Goal: Task Accomplishment & Management: Use online tool/utility

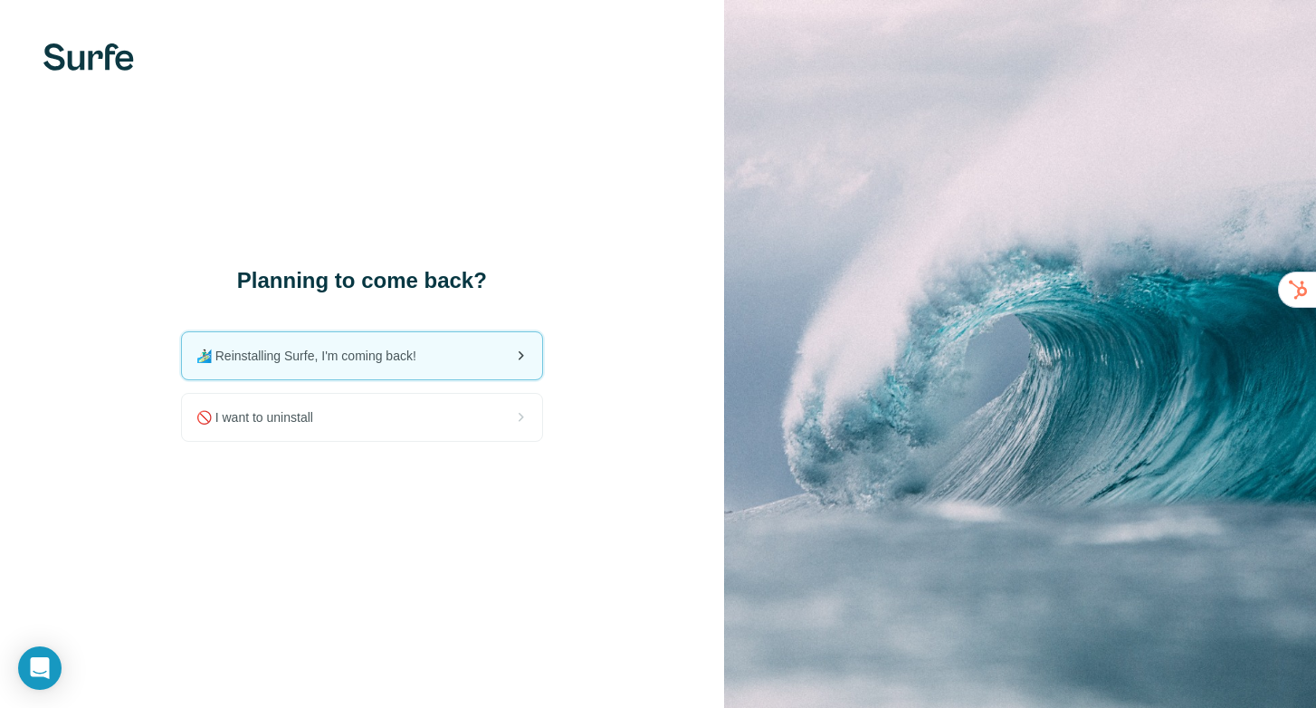
click at [360, 361] on span "🏄🏻‍♂️ Reinstalling Surfe, I'm coming back!" at bounding box center [313, 356] width 234 height 18
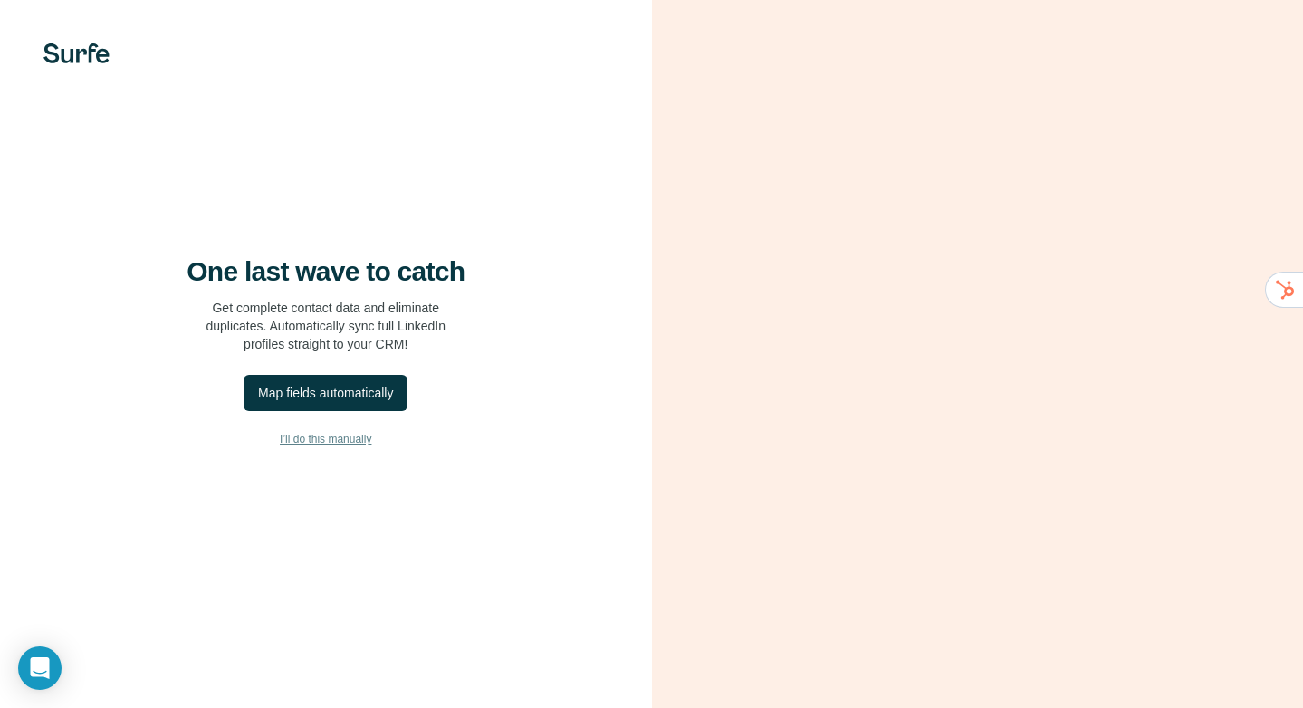
click at [328, 440] on span "I’ll do this manually" at bounding box center [325, 439] width 91 height 16
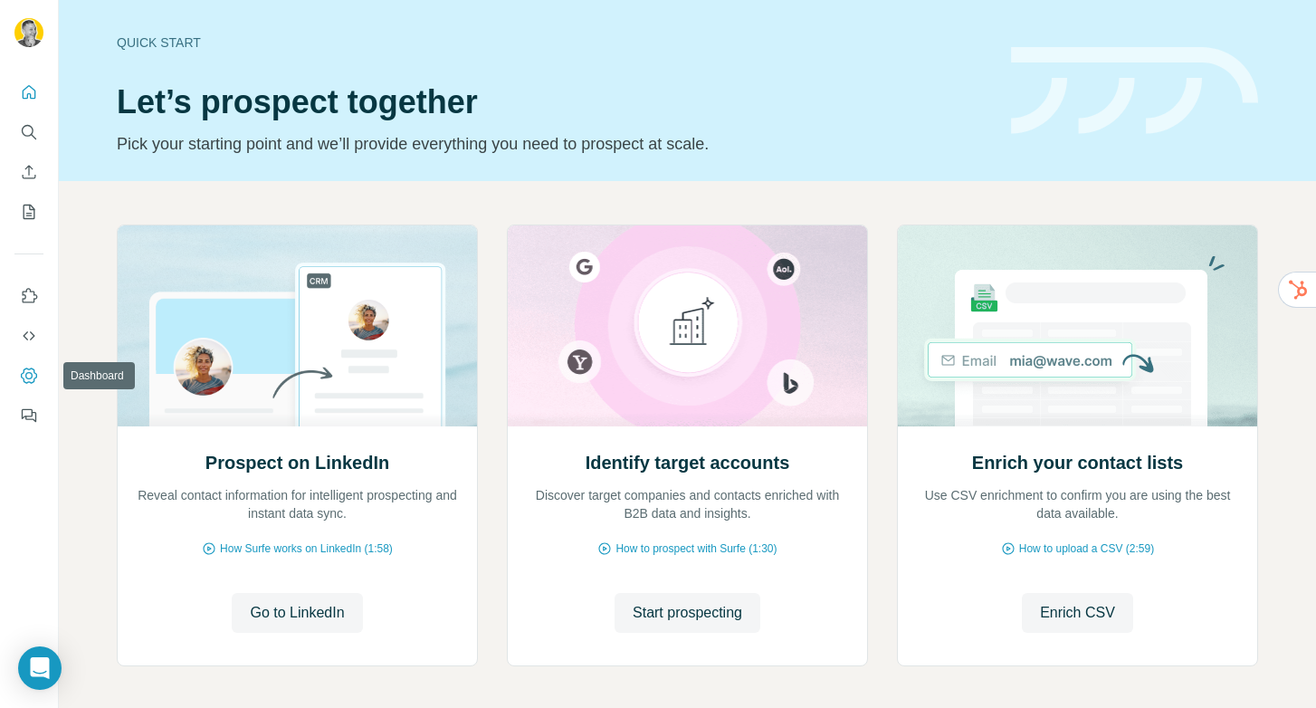
click at [35, 368] on icon "Dashboard" at bounding box center [29, 376] width 18 height 18
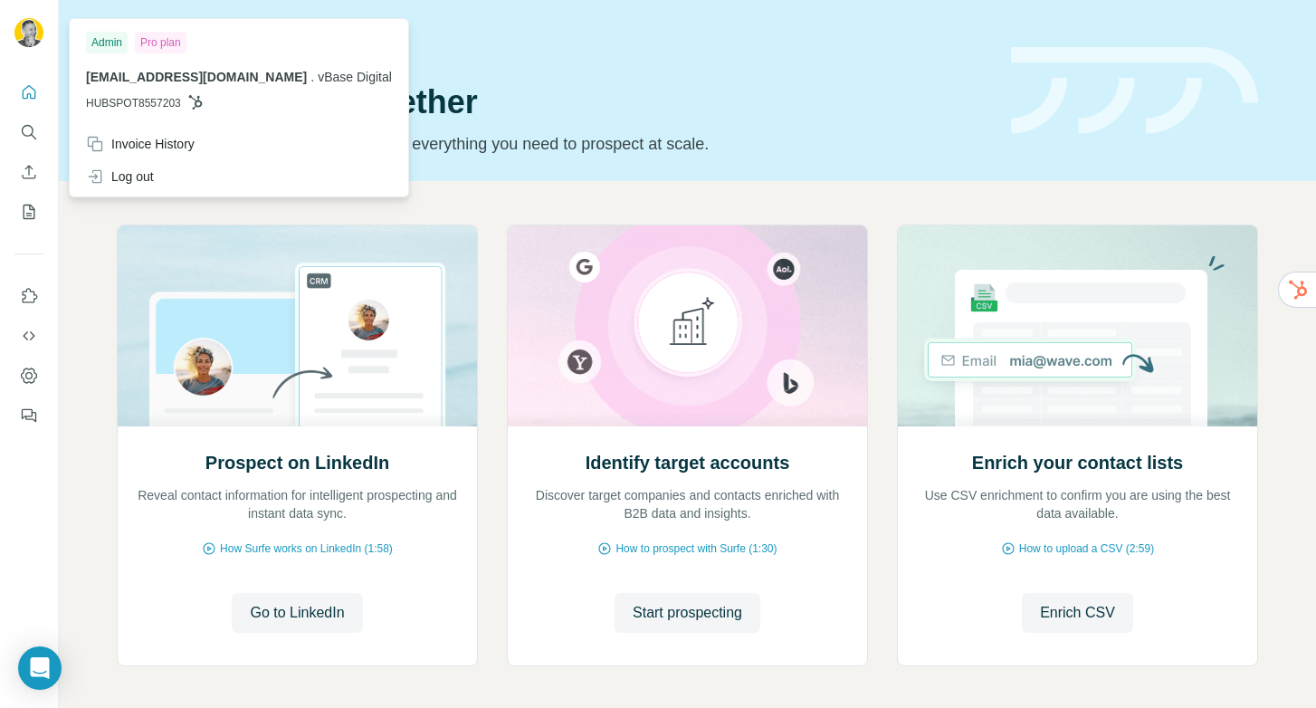
click at [117, 42] on div "Admin" at bounding box center [107, 43] width 42 height 22
click at [149, 140] on div "Invoice History" at bounding box center [140, 144] width 109 height 18
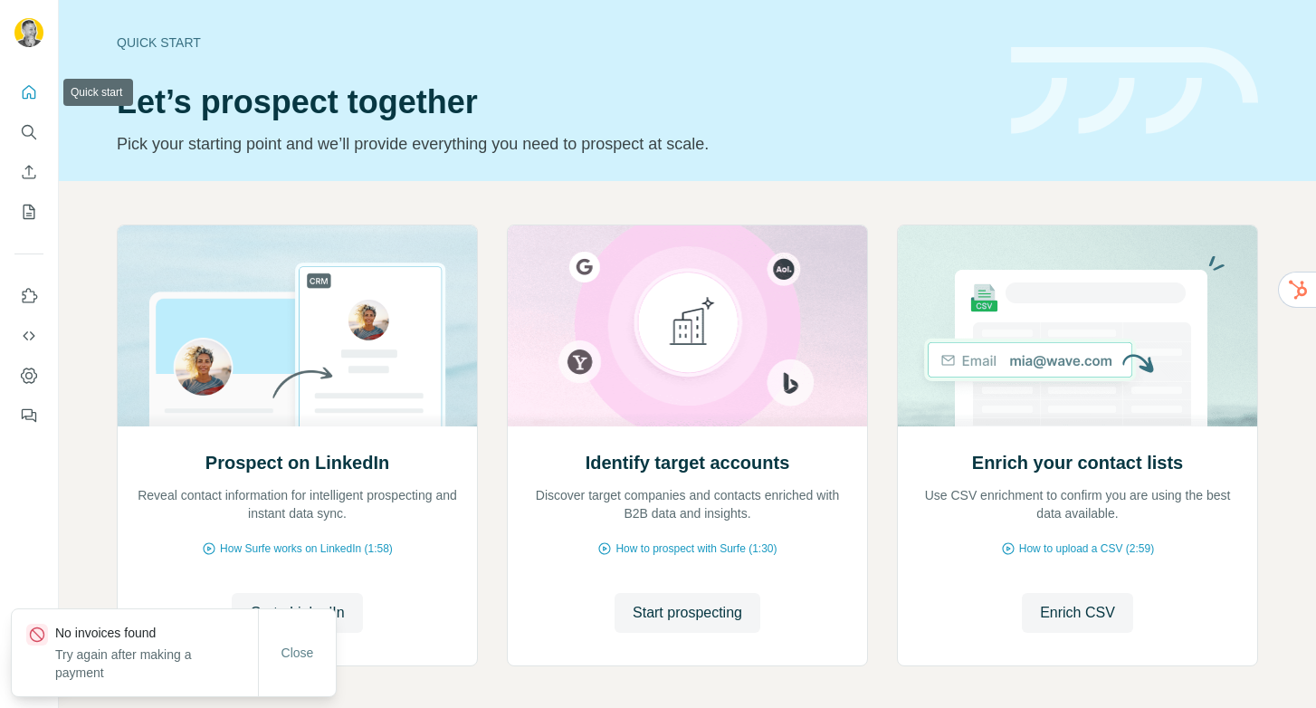
click at [24, 99] on icon "Quick start" at bounding box center [30, 92] width 14 height 14
click at [32, 100] on icon "Quick start" at bounding box center [29, 92] width 18 height 18
click at [29, 128] on icon "Search" at bounding box center [29, 132] width 18 height 18
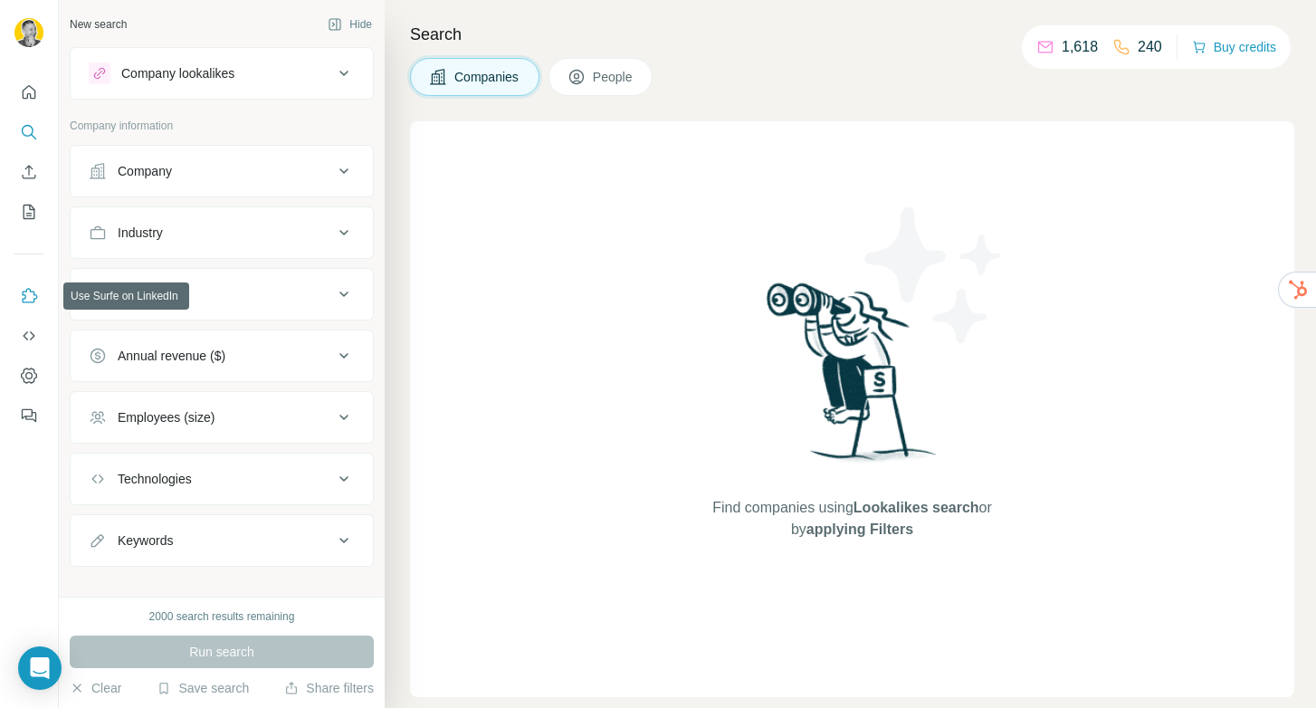
click at [30, 305] on button "Use Surfe on LinkedIn" at bounding box center [28, 296] width 29 height 33
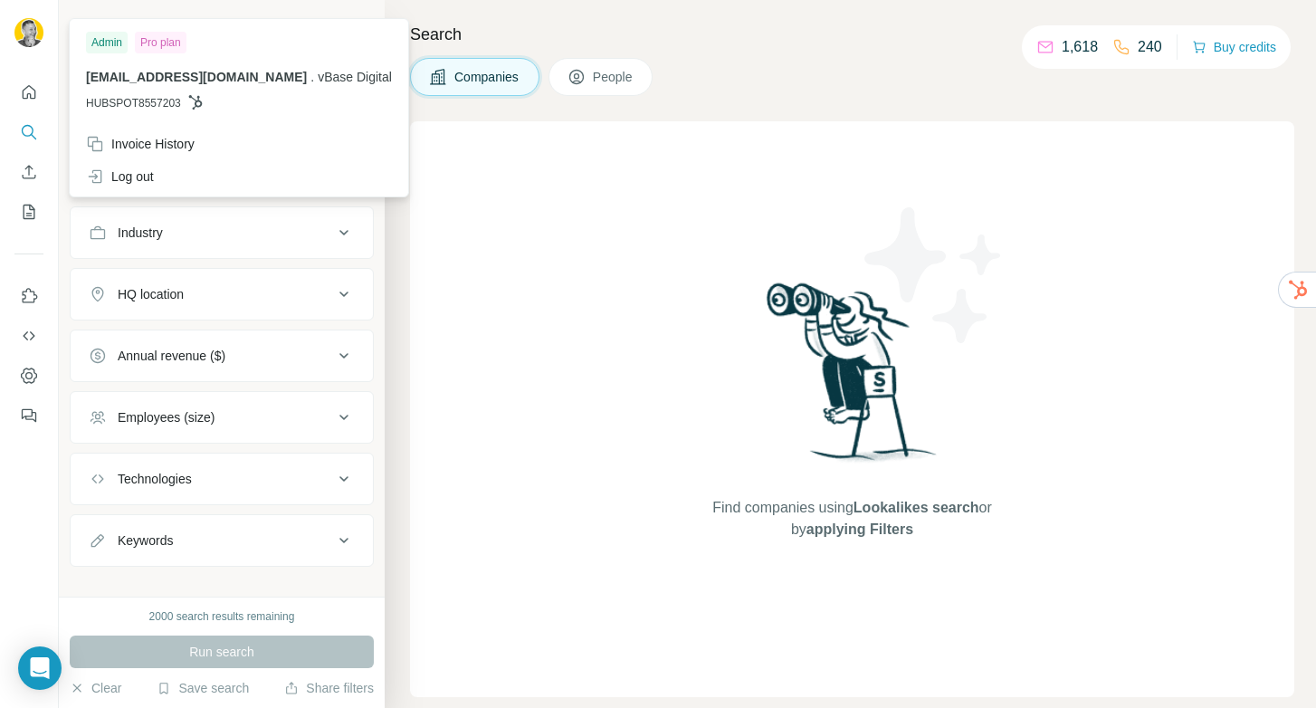
click at [24, 30] on img at bounding box center [28, 32] width 29 height 29
drag, startPoint x: 409, startPoint y: 225, endPoint x: 286, endPoint y: 149, distance: 144.2
click at [383, 208] on div "New search Hide Company lookalikes Company information Company Industry HQ loca…" at bounding box center [687, 354] width 1257 height 708
click at [14, 36] on div at bounding box center [31, 35] width 53 height 60
click at [145, 139] on div "Invoice History" at bounding box center [140, 144] width 109 height 18
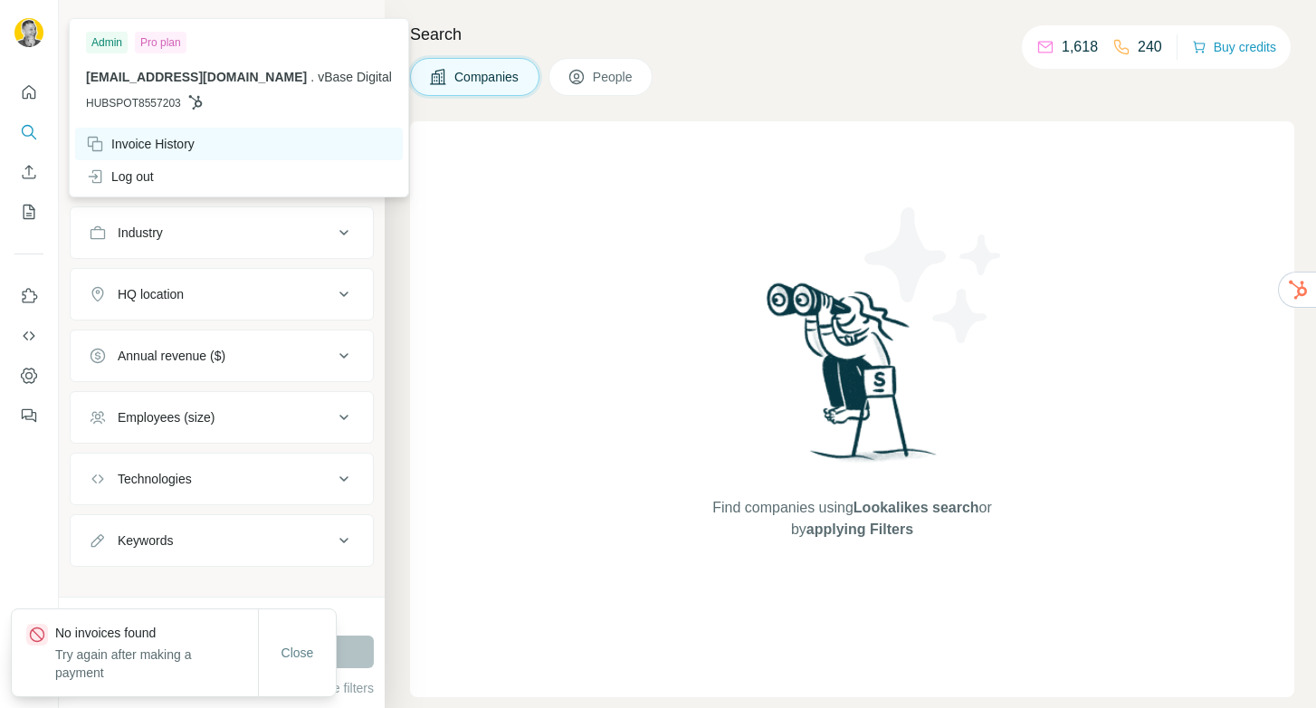
click at [124, 144] on div "Invoice History" at bounding box center [140, 144] width 109 height 18
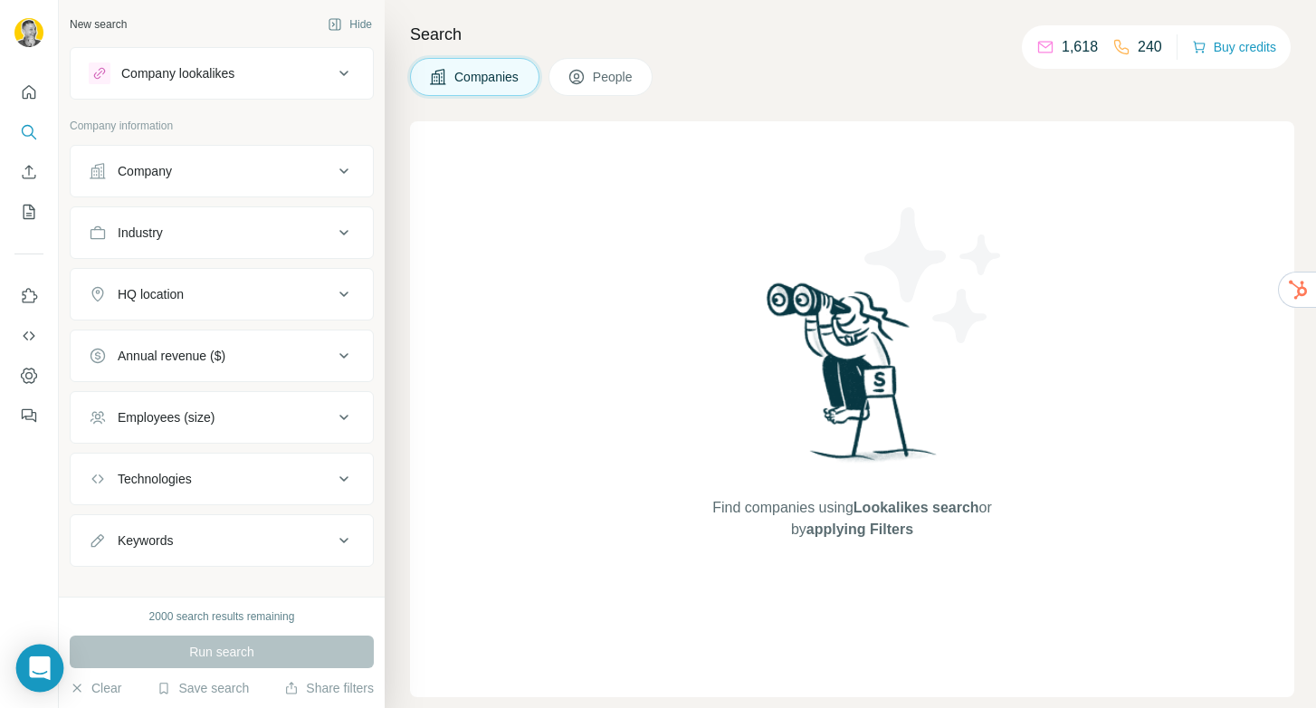
click at [40, 655] on div "Open Intercom Messenger" at bounding box center [40, 669] width 48 height 48
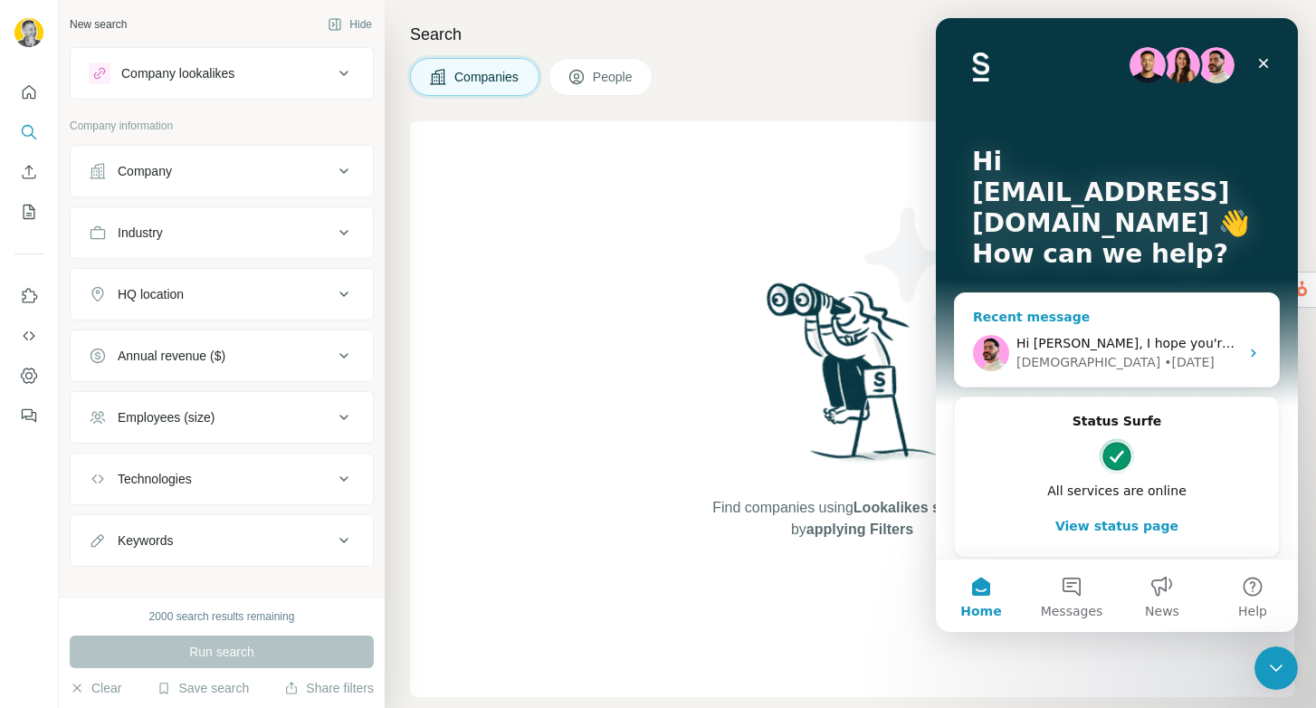
click at [1109, 351] on div "Hi Christian, I hope you're doing well and thank you for your patience. Thank y…" at bounding box center [1128, 343] width 223 height 19
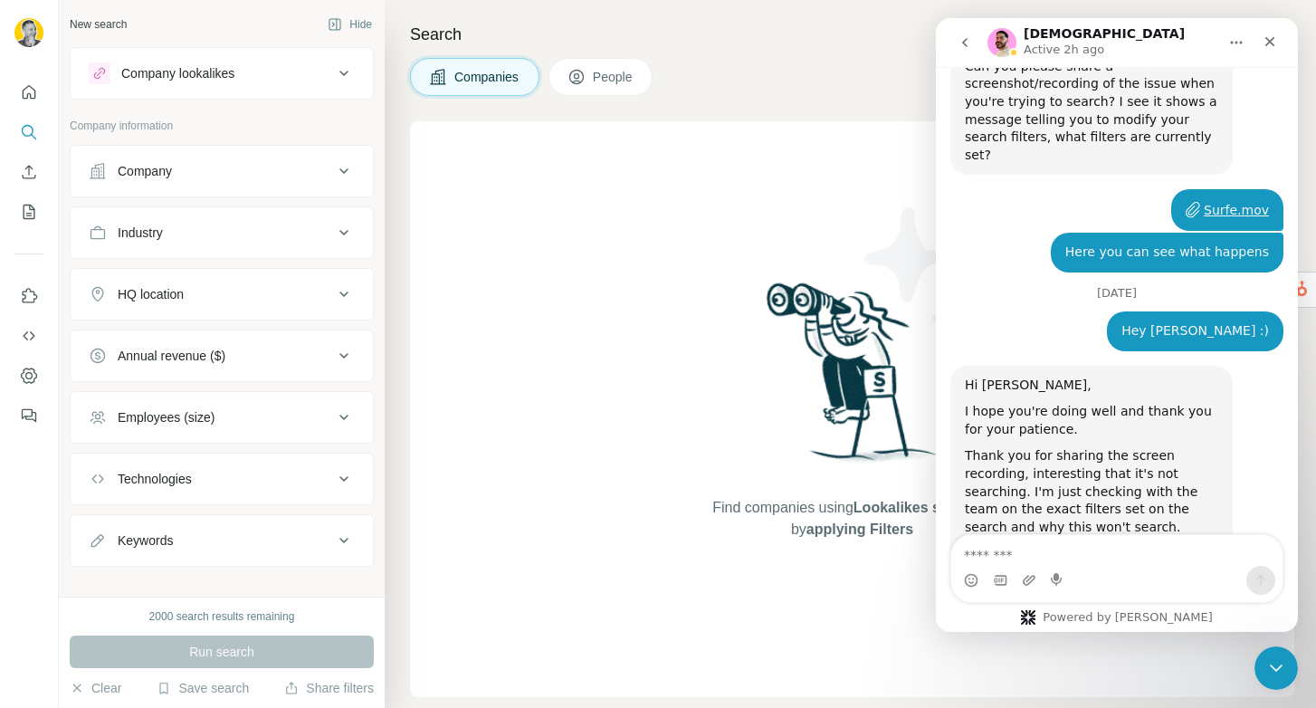
scroll to position [3399, 0]
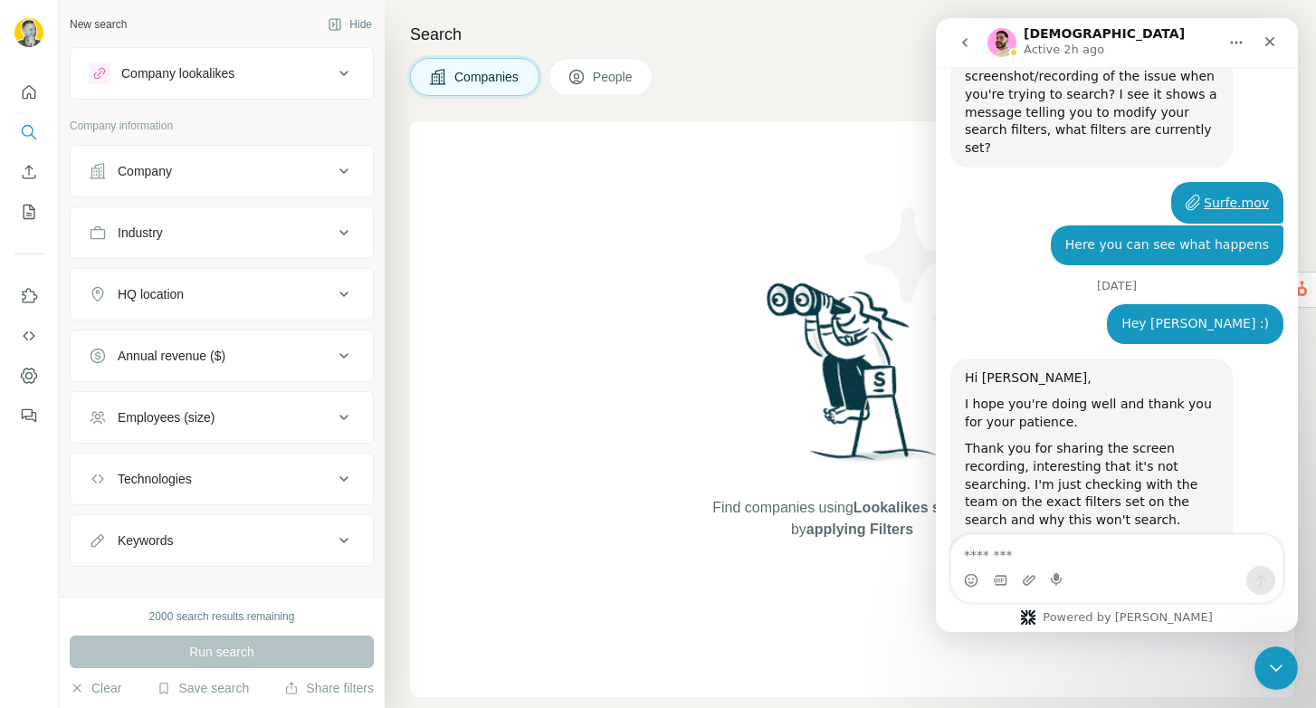
click at [1034, 537] on textarea "Message…" at bounding box center [1116, 550] width 331 height 31
type textarea "**********"
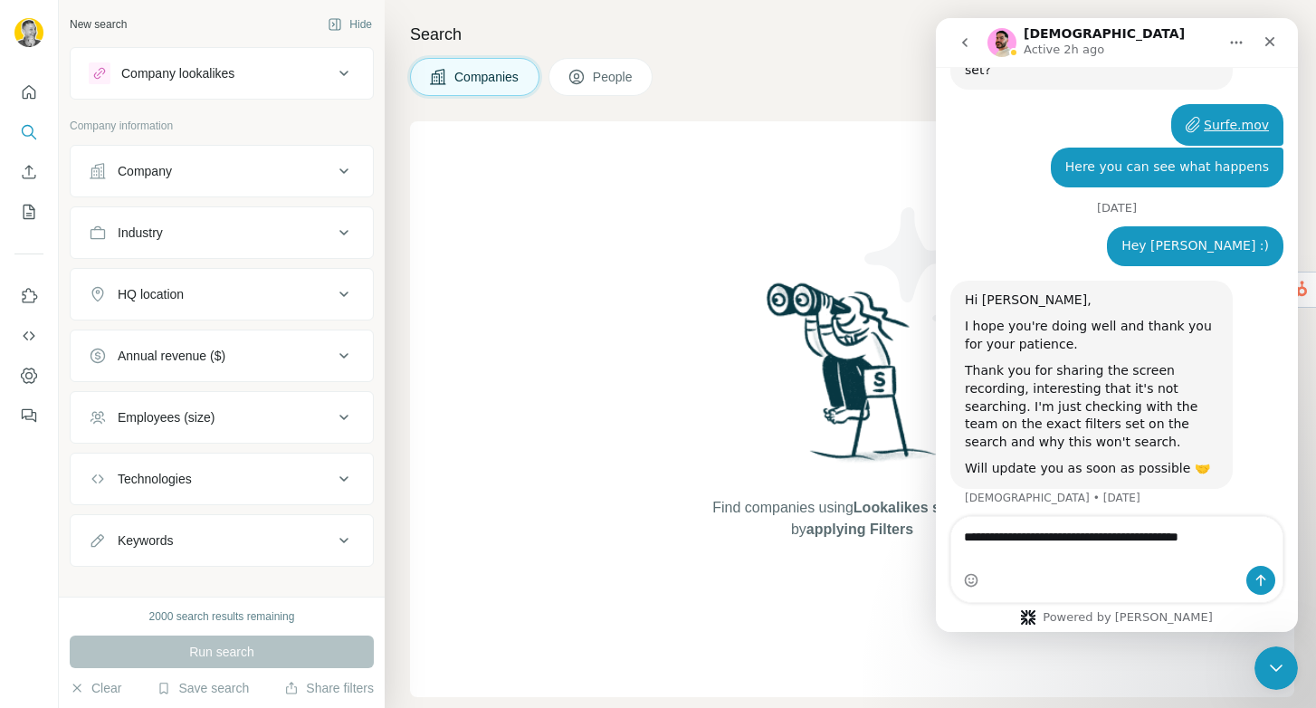
type textarea "**********"
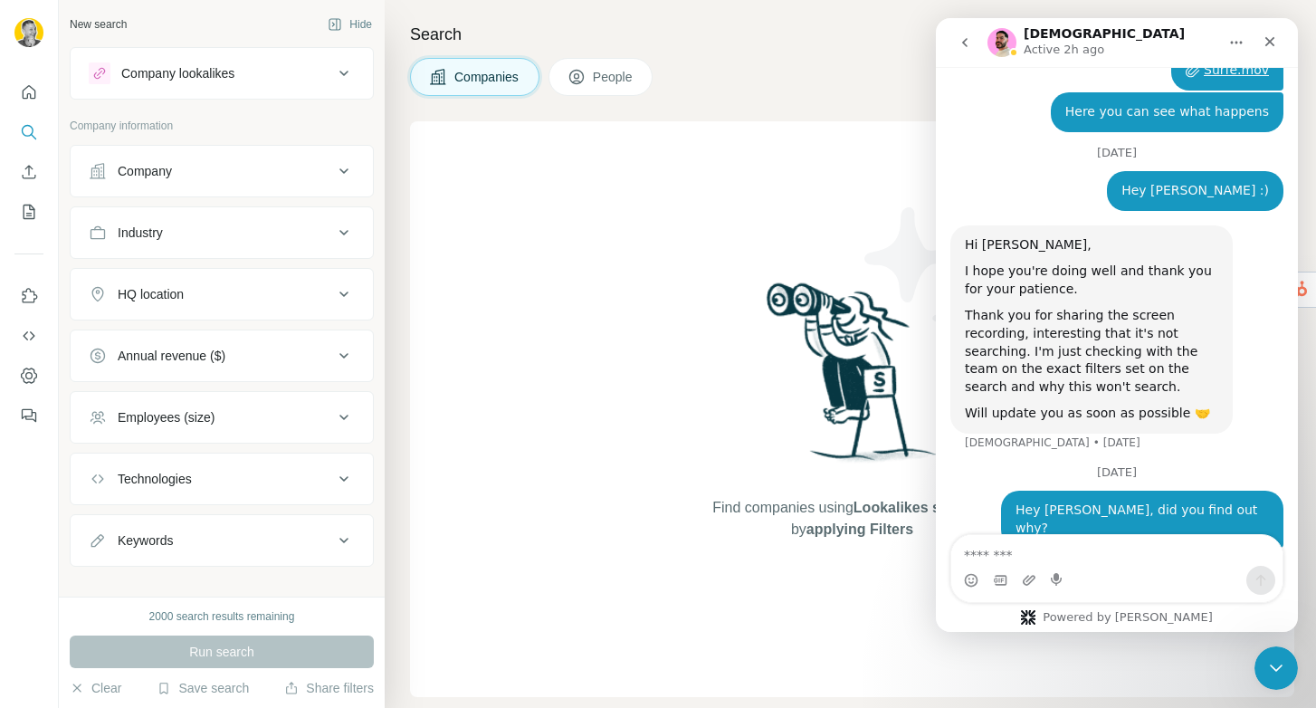
scroll to position [3535, 0]
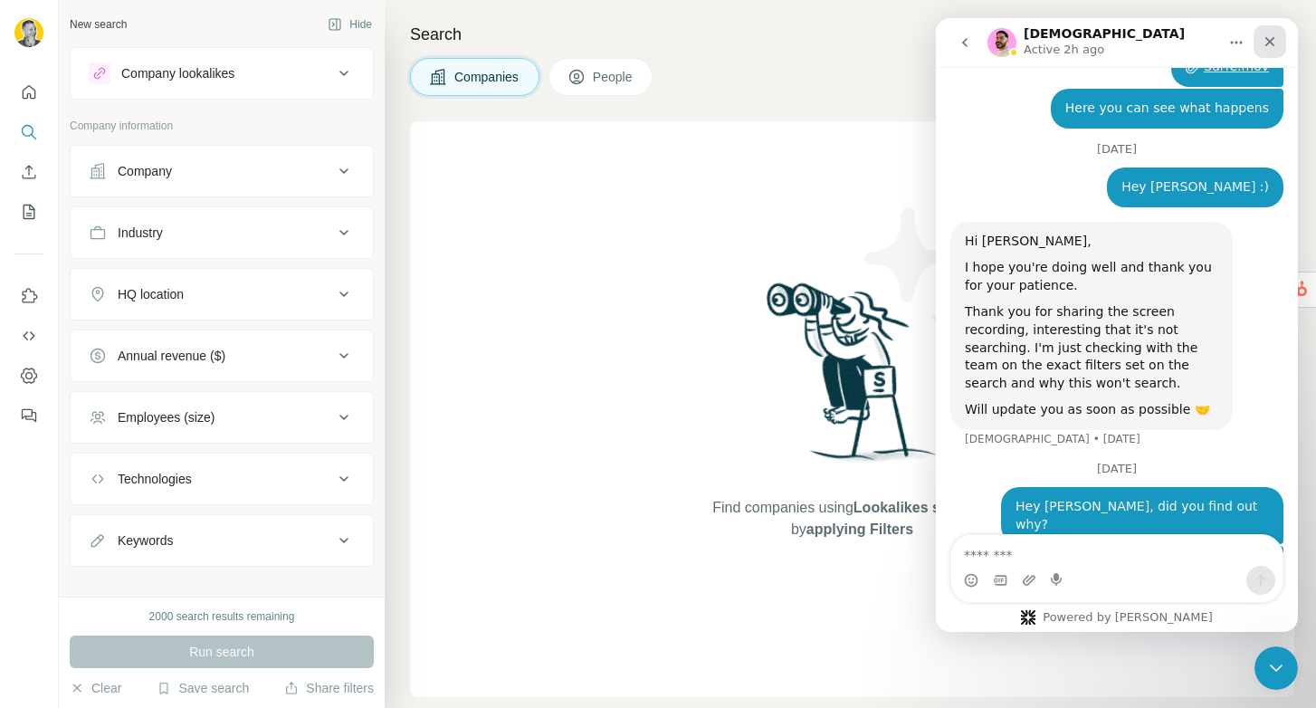
click at [1259, 44] on div "Close" at bounding box center [1270, 41] width 33 height 33
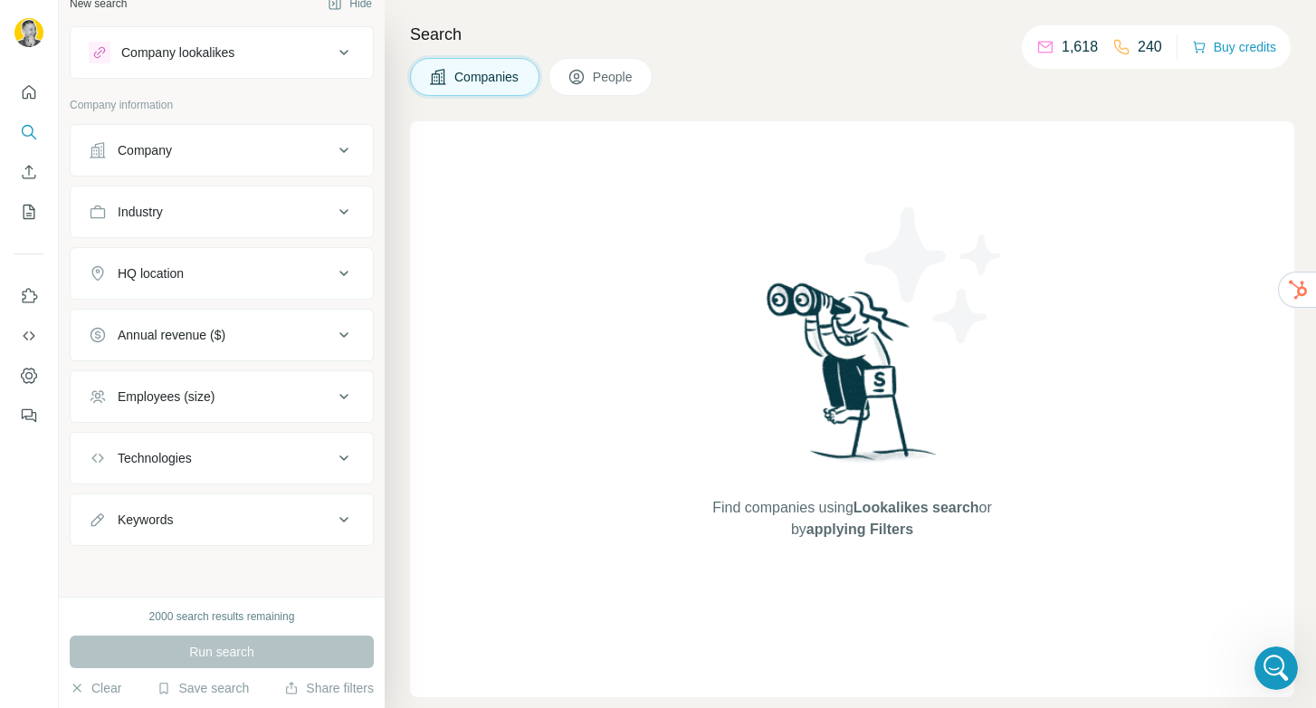
scroll to position [0, 0]
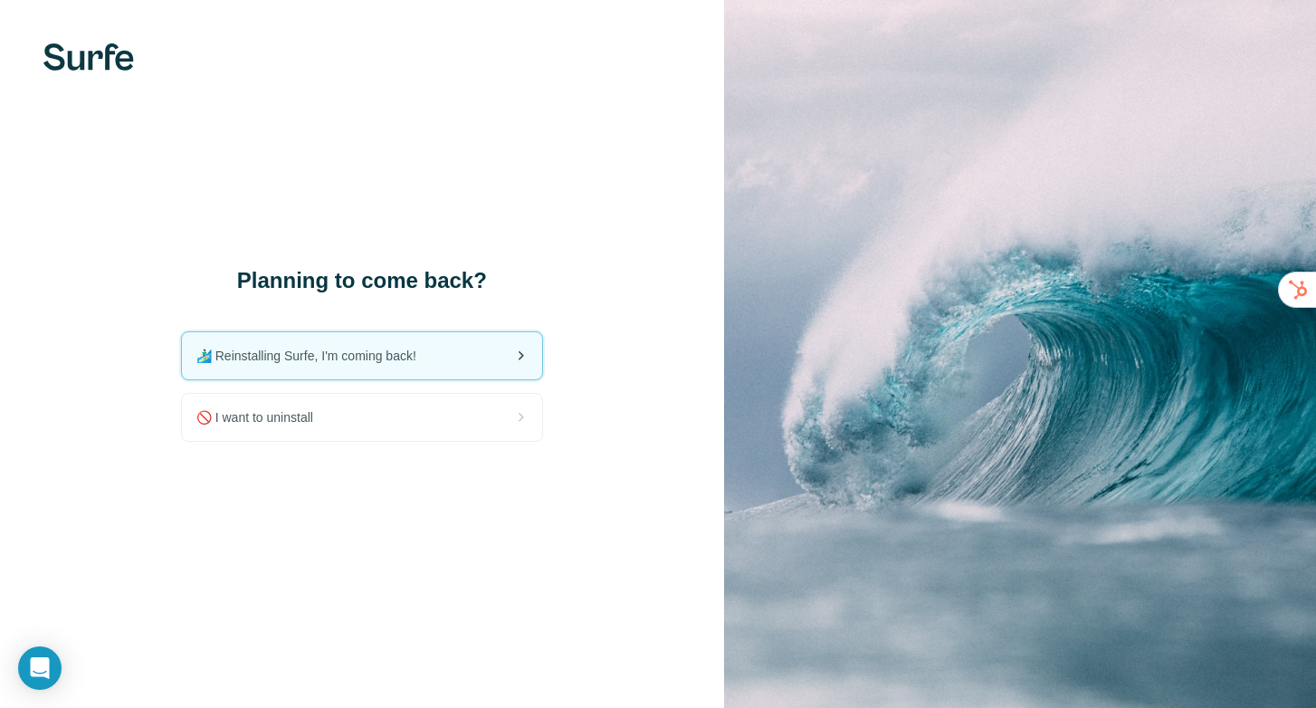
click at [308, 359] on span "🏄🏻‍♂️ Reinstalling Surfe, I'm coming back!" at bounding box center [313, 356] width 234 height 18
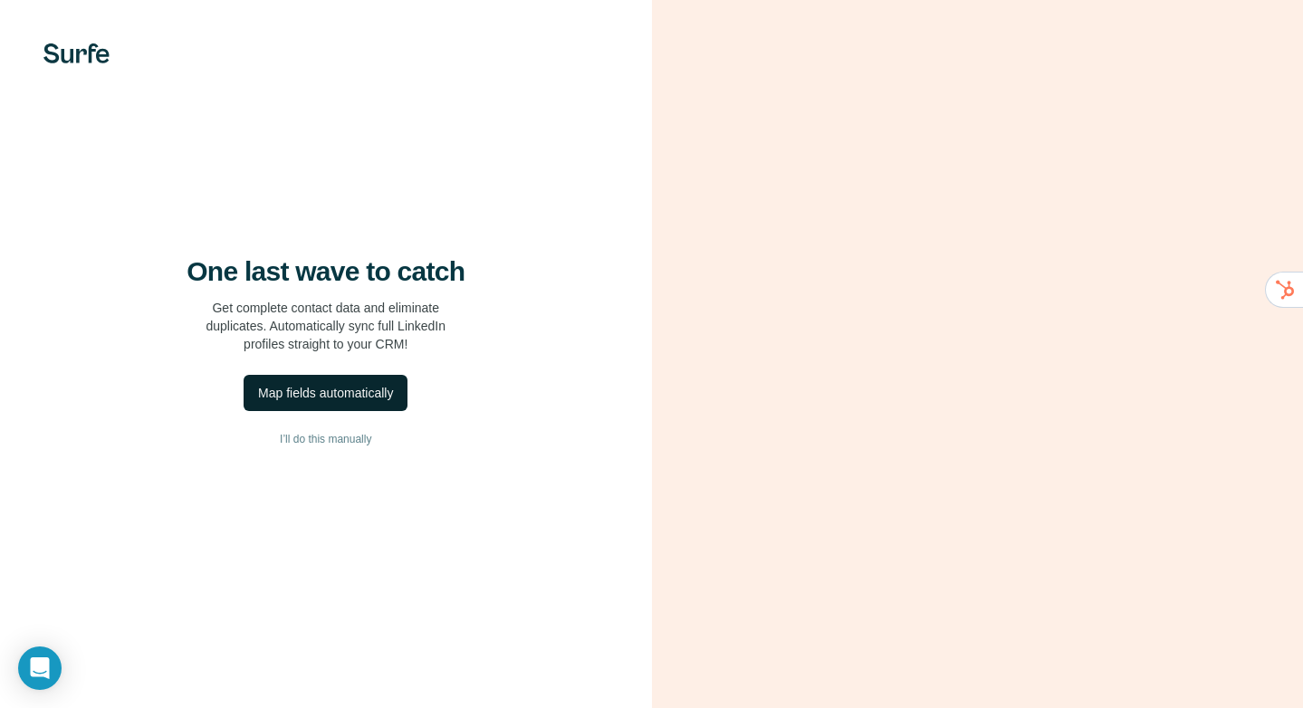
click at [315, 394] on div "Map fields automatically" at bounding box center [325, 393] width 135 height 18
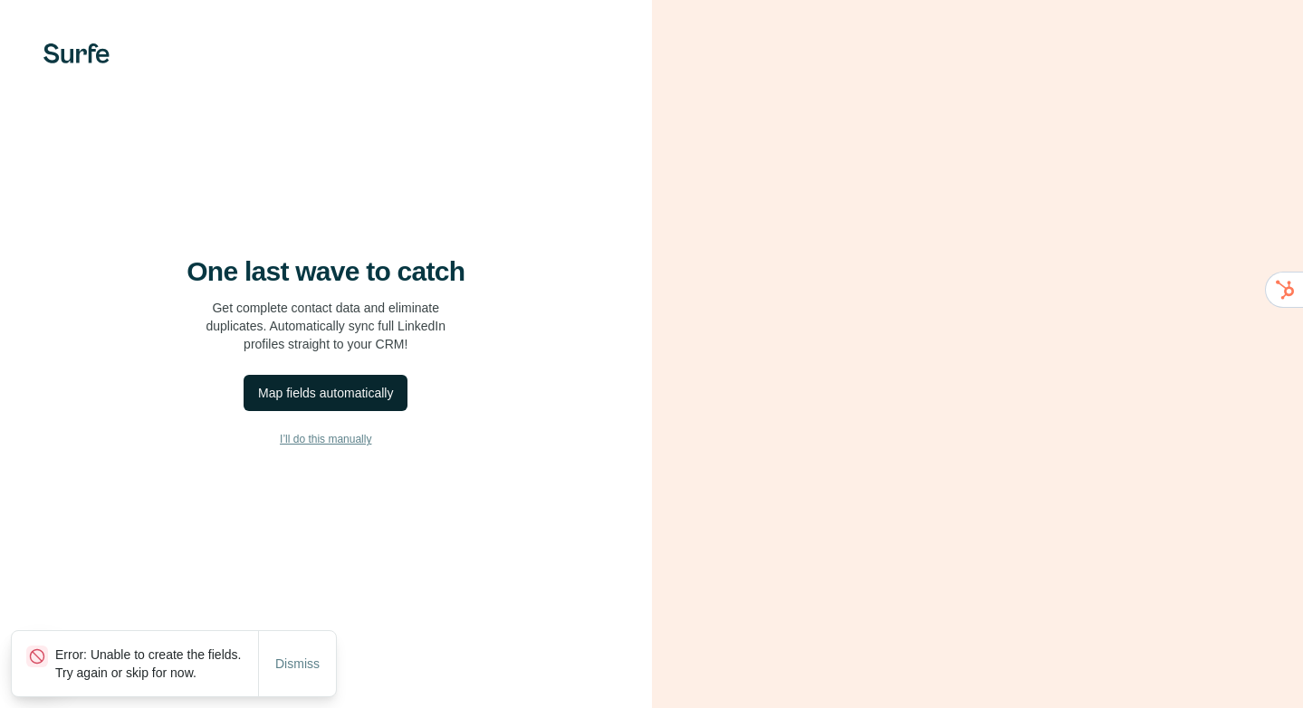
click at [299, 438] on span "I’ll do this manually" at bounding box center [325, 439] width 91 height 16
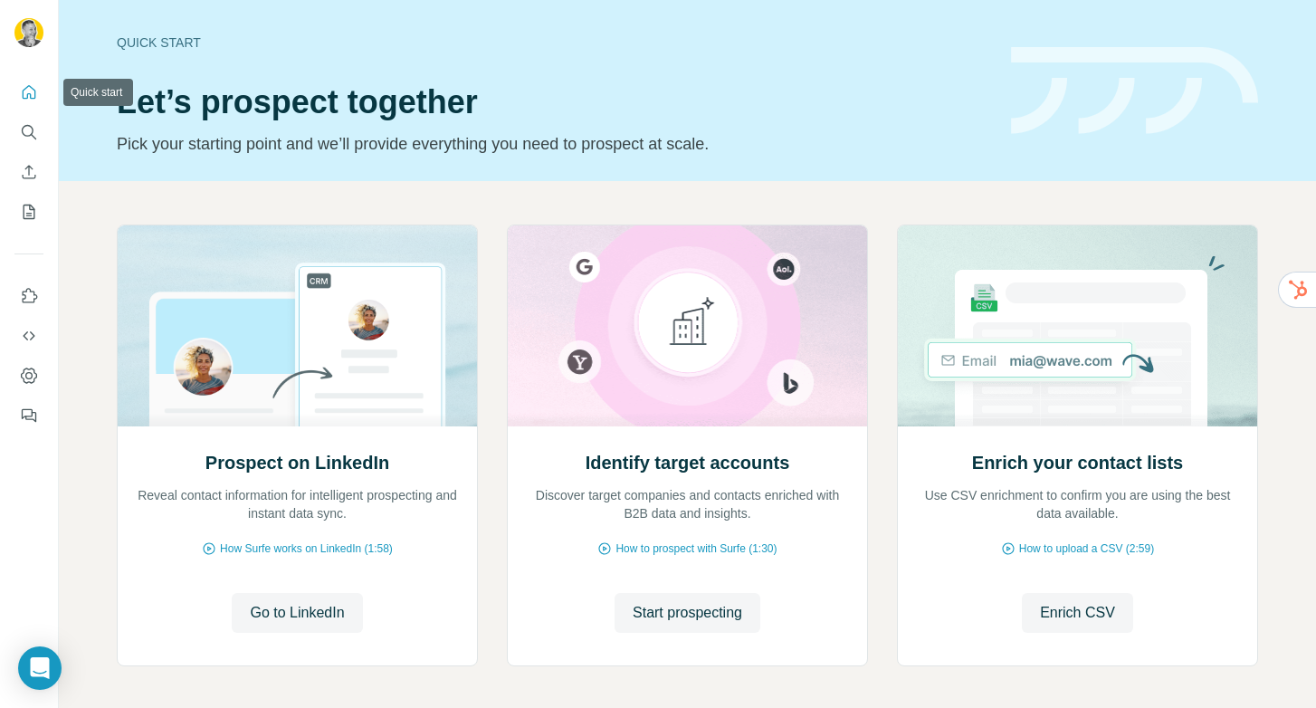
click at [24, 89] on icon "Quick start" at bounding box center [29, 92] width 18 height 18
click at [30, 131] on icon "Search" at bounding box center [29, 132] width 18 height 18
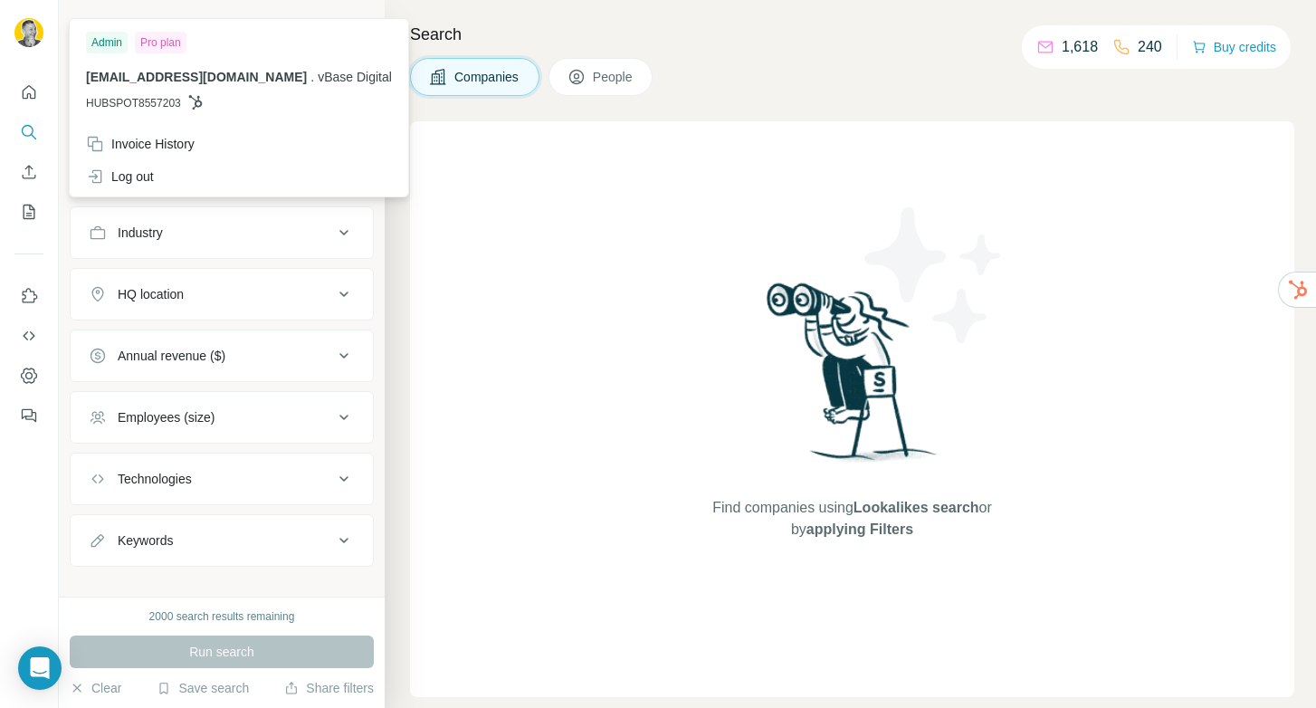
click at [28, 42] on img at bounding box center [28, 32] width 29 height 29
drag, startPoint x: 112, startPoint y: 100, endPoint x: 148, endPoint y: 87, distance: 37.5
click at [112, 100] on span "HUBSPOT8557203" at bounding box center [133, 103] width 95 height 16
drag, startPoint x: 153, startPoint y: 39, endPoint x: 124, endPoint y: 45, distance: 29.7
click at [152, 40] on div "Pro plan" at bounding box center [161, 43] width 52 height 22
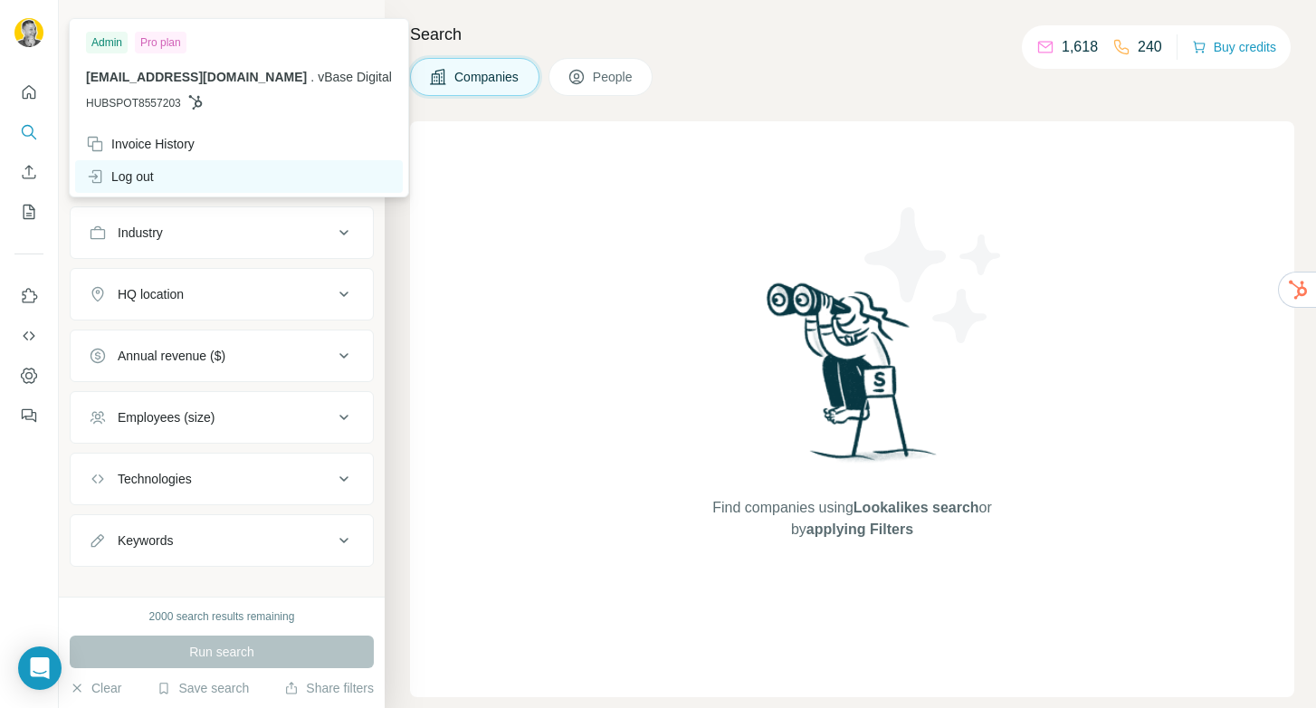
click at [128, 177] on div "Log out" at bounding box center [120, 176] width 68 height 18
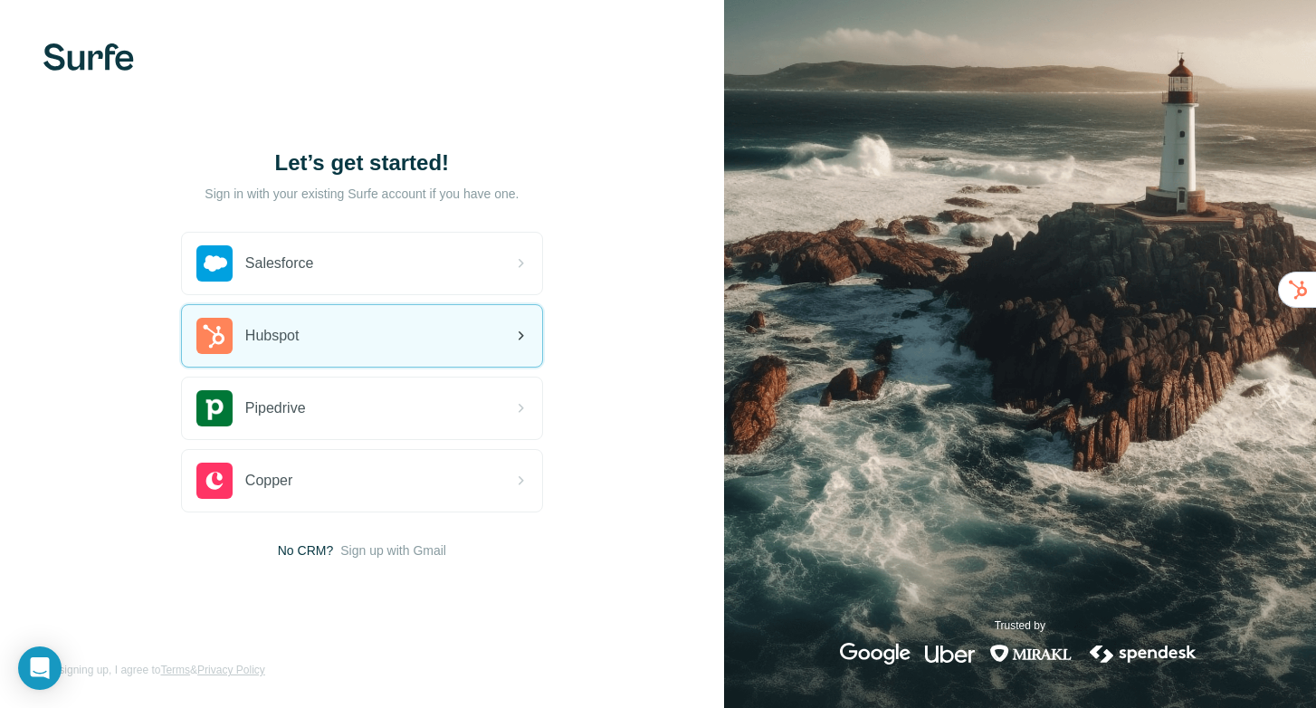
click at [274, 332] on span "Hubspot" at bounding box center [272, 336] width 54 height 22
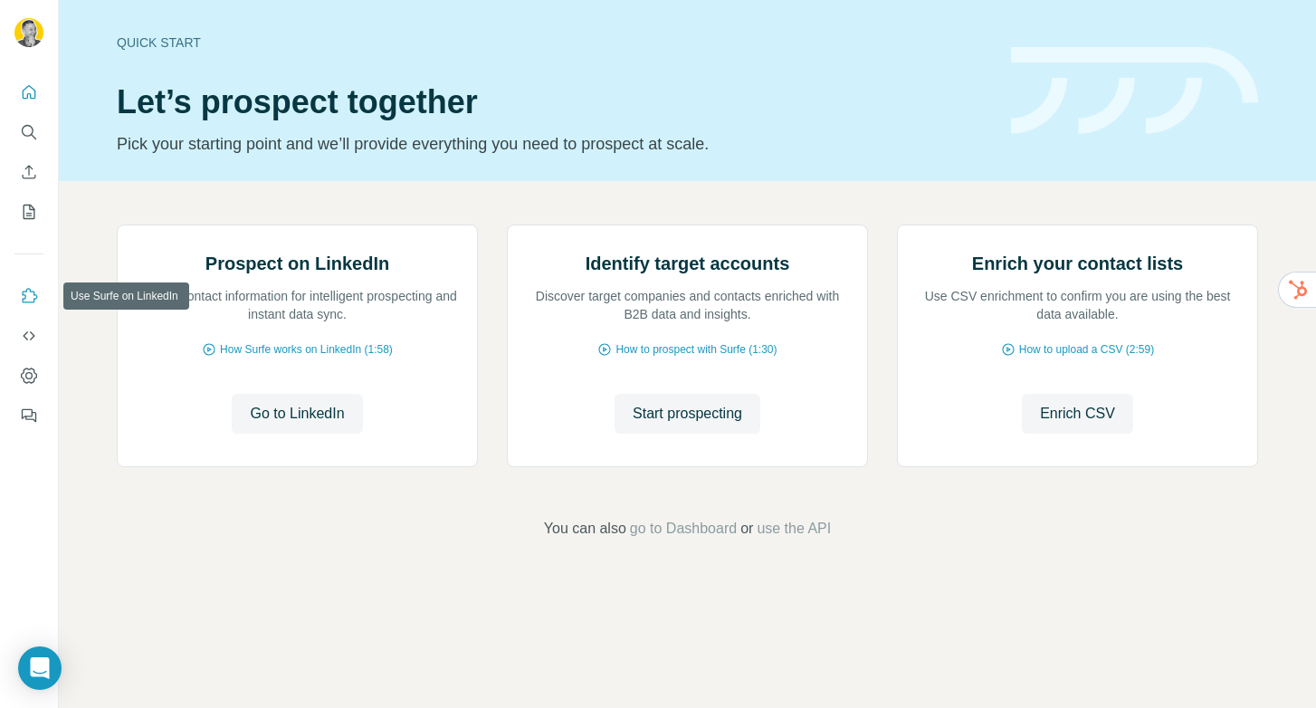
click at [29, 293] on icon "Use Surfe on LinkedIn" at bounding box center [29, 296] width 18 height 18
click at [31, 335] on icon "Use Surfe API" at bounding box center [29, 336] width 18 height 18
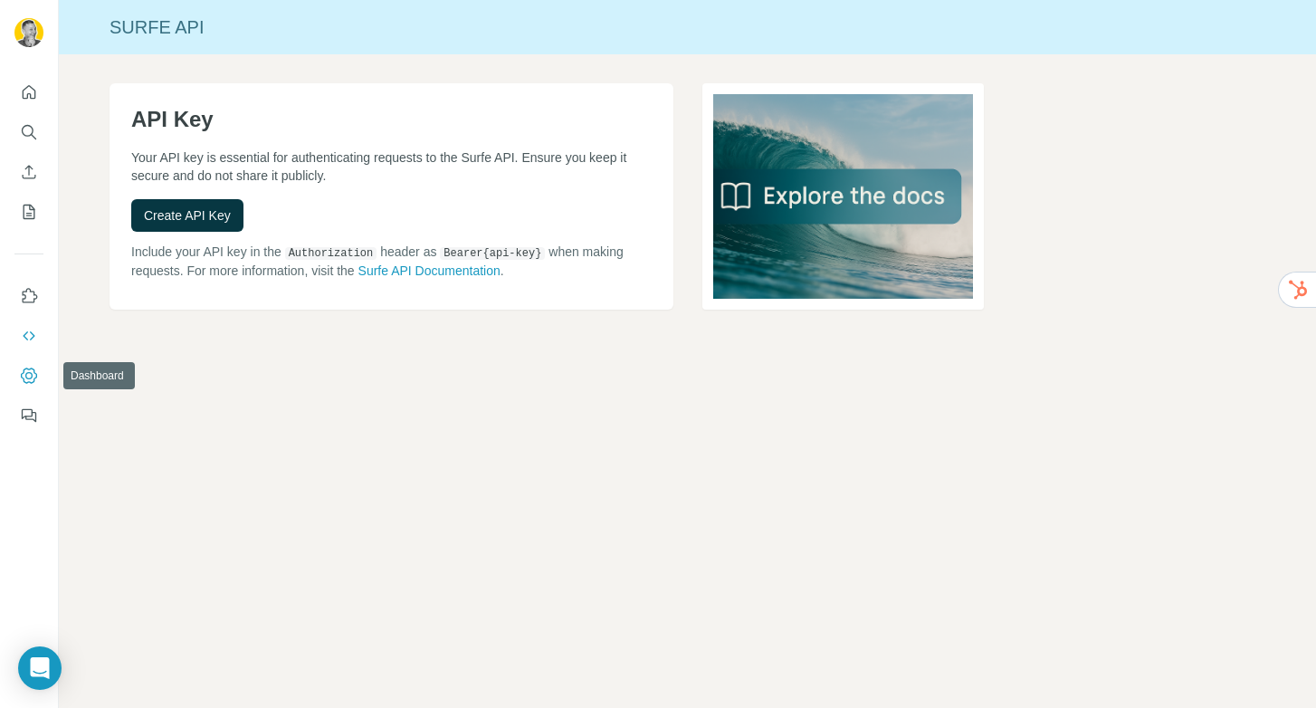
click at [27, 375] on icon "Dashboard" at bounding box center [29, 376] width 18 height 18
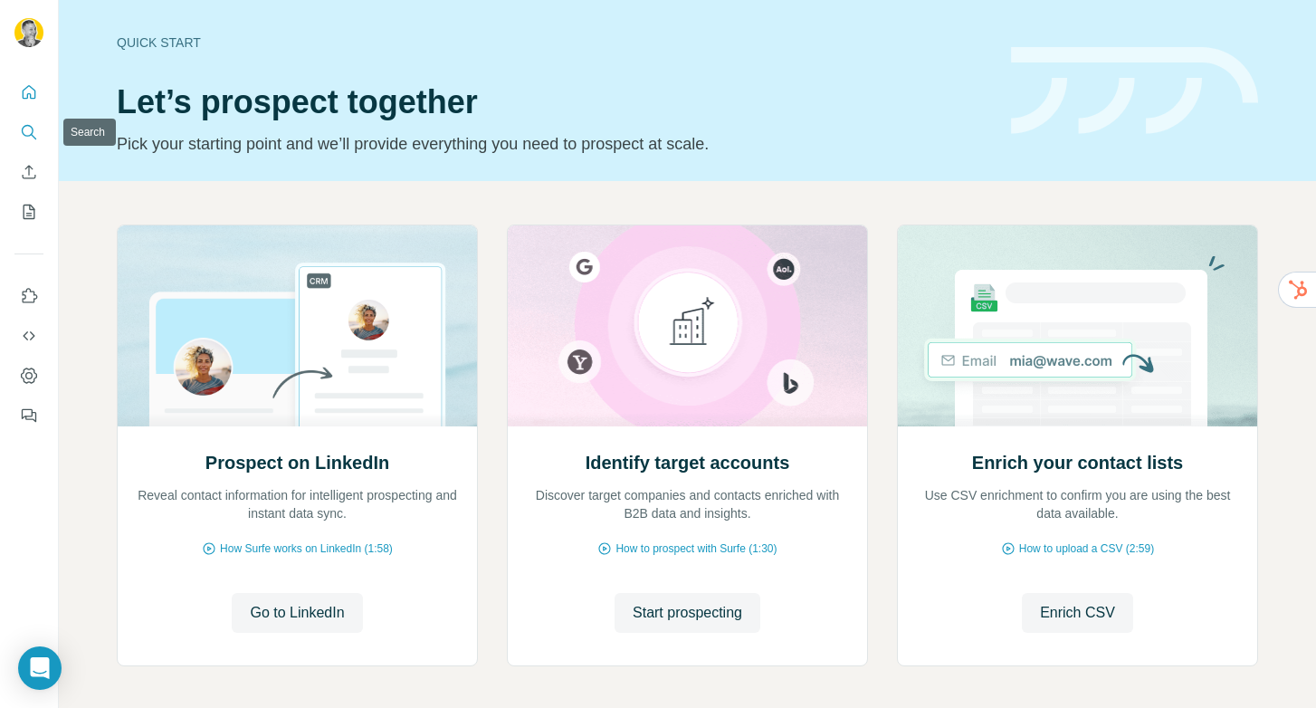
click at [24, 137] on icon "Search" at bounding box center [29, 132] width 18 height 18
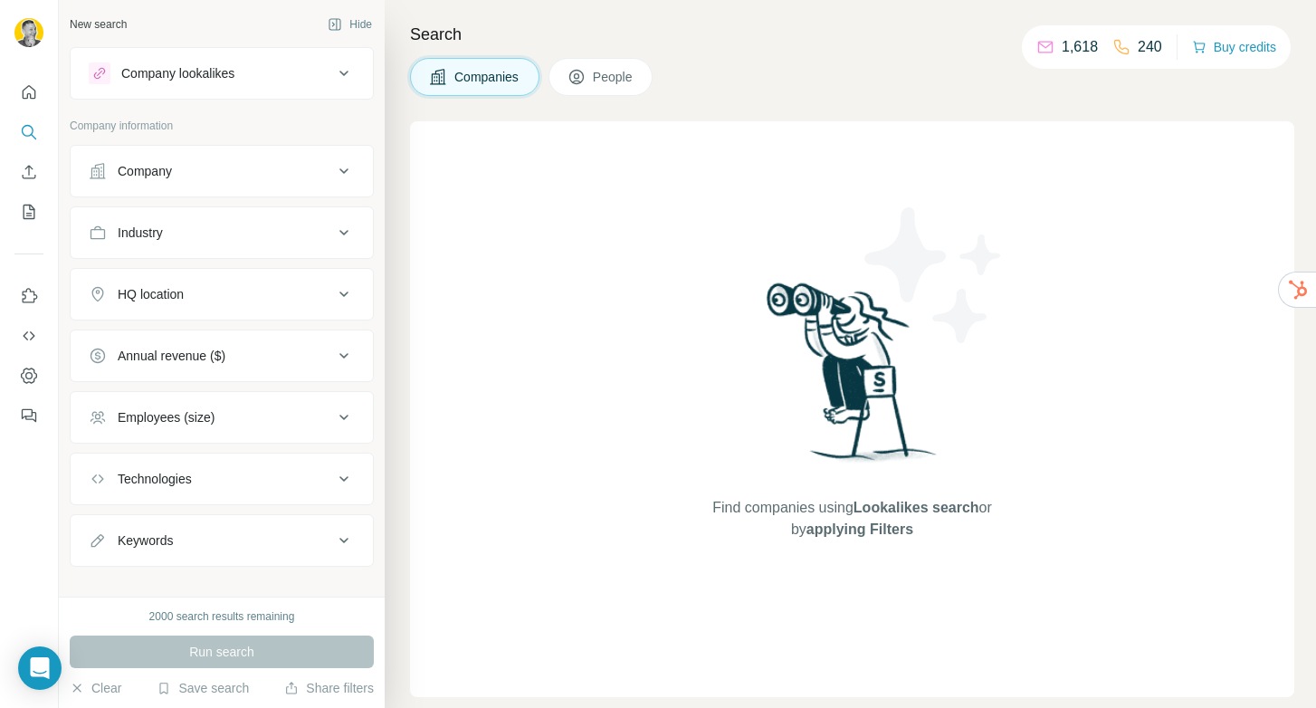
scroll to position [21, 0]
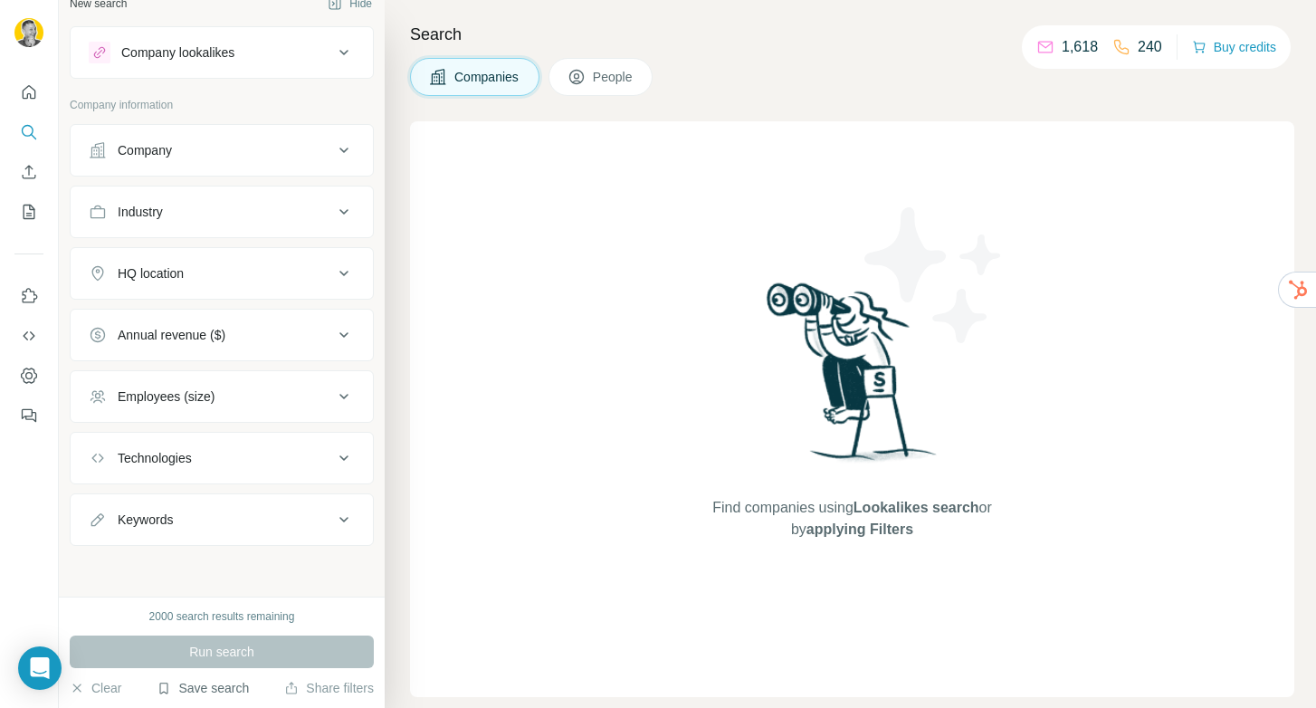
click at [195, 691] on button "Save search" at bounding box center [203, 688] width 92 height 18
click at [199, 648] on div "View my saved searches" at bounding box center [253, 656] width 191 height 36
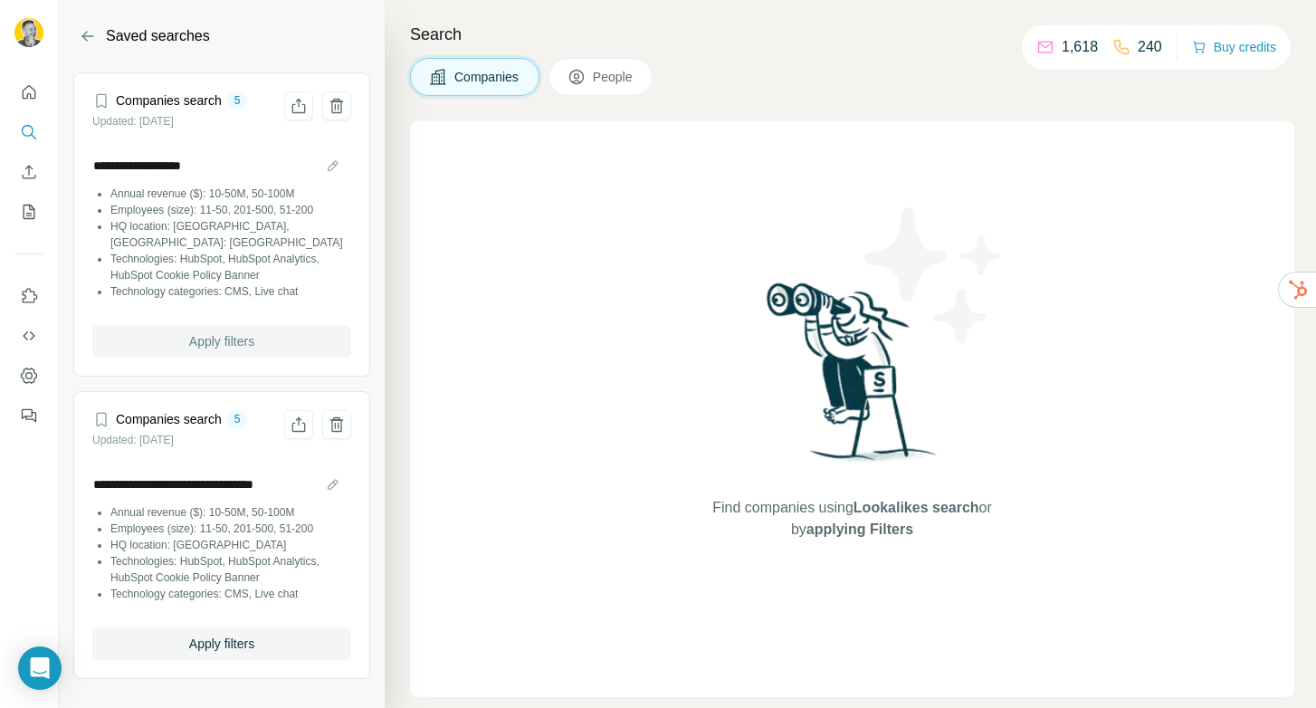
click at [179, 325] on button "Apply filters" at bounding box center [221, 341] width 259 height 33
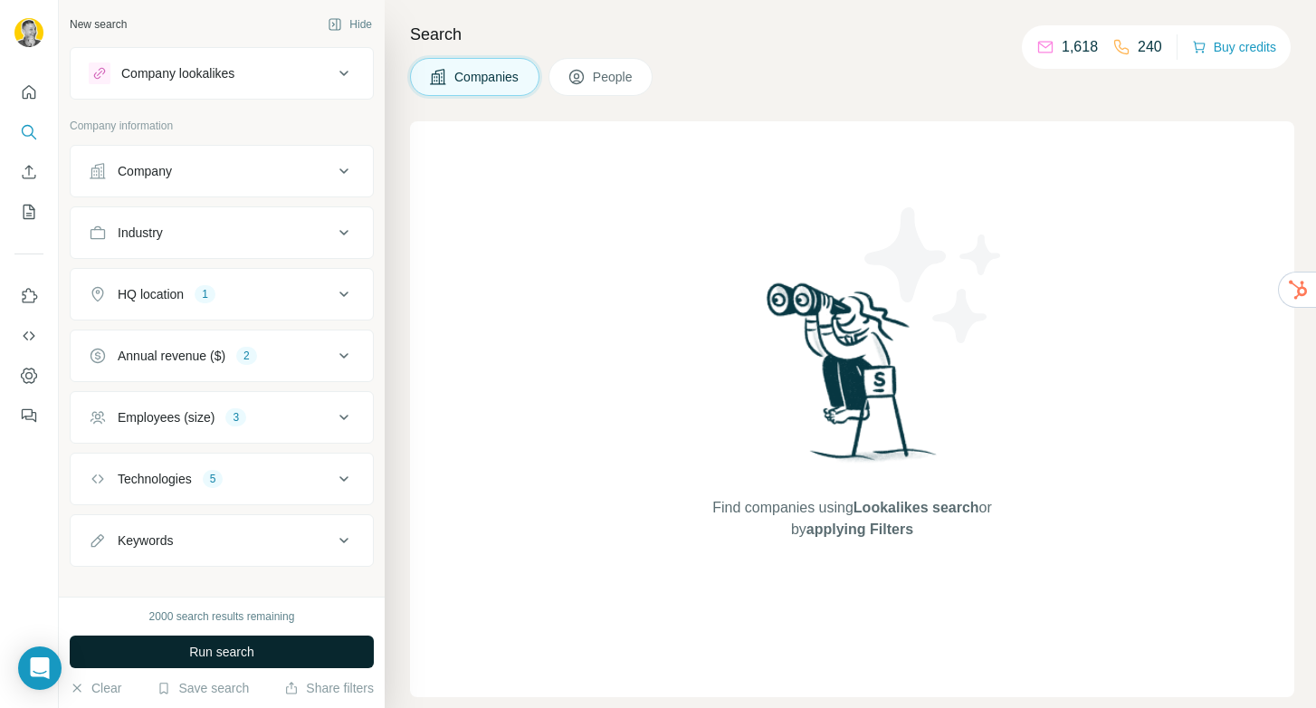
click at [224, 655] on span "Run search" at bounding box center [221, 652] width 65 height 18
